Goal: Entertainment & Leisure: Consume media (video, audio)

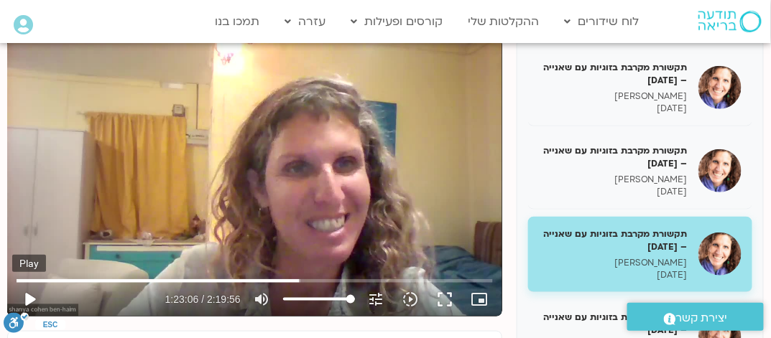
click at [26, 295] on button "play_arrow" at bounding box center [29, 299] width 34 height 34
type input "4988.990455"
drag, startPoint x: 330, startPoint y: 280, endPoint x: 363, endPoint y: 281, distance: 32.3
click at [363, 281] on input "Seek" at bounding box center [255, 281] width 476 height 9
drag, startPoint x: 361, startPoint y: 279, endPoint x: 353, endPoint y: 279, distance: 7.9
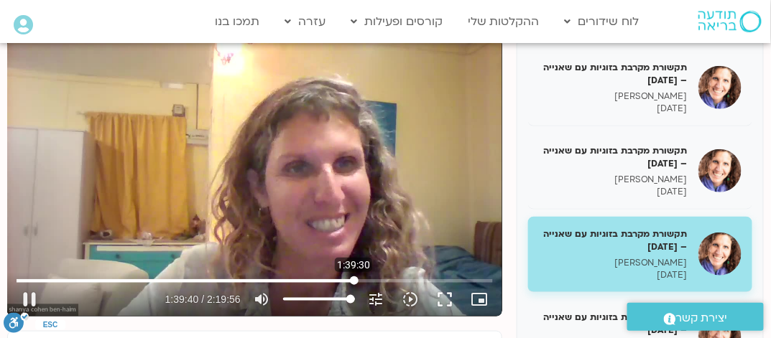
click at [353, 279] on input "Seek" at bounding box center [255, 281] width 476 height 9
click at [360, 278] on input "Seek" at bounding box center [255, 281] width 476 height 9
click at [363, 277] on input "Seek" at bounding box center [255, 281] width 476 height 9
click at [409, 279] on input "Seek" at bounding box center [255, 281] width 476 height 9
click at [34, 298] on button "pause" at bounding box center [29, 299] width 34 height 34
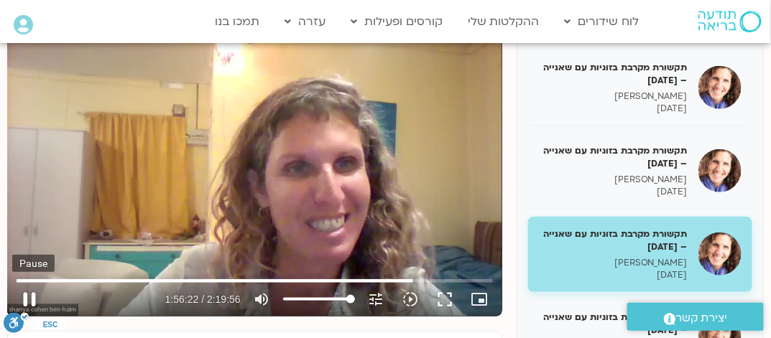
type input "6982.416825"
